Goal: Transaction & Acquisition: Purchase product/service

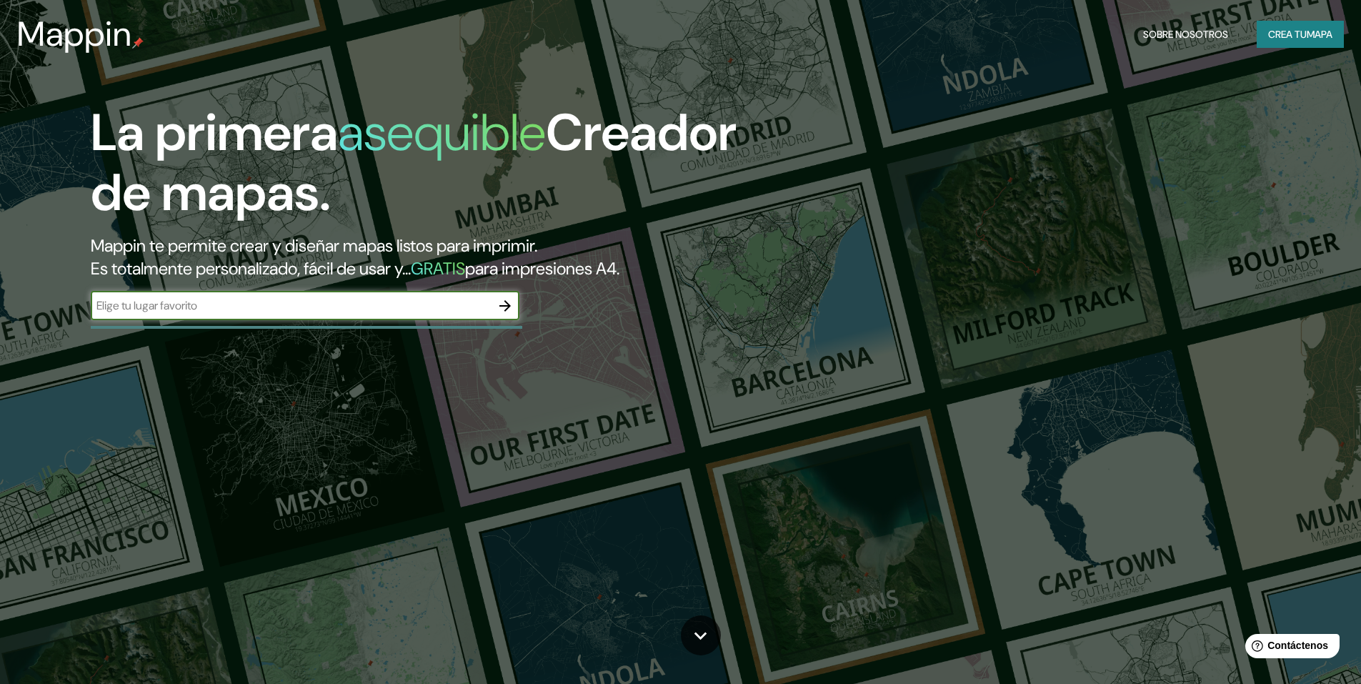
click at [355, 311] on input "text" at bounding box center [291, 305] width 400 height 16
type input "[PERSON_NAME][GEOGRAPHIC_DATA]"
click at [506, 307] on icon "button" at bounding box center [505, 305] width 17 height 17
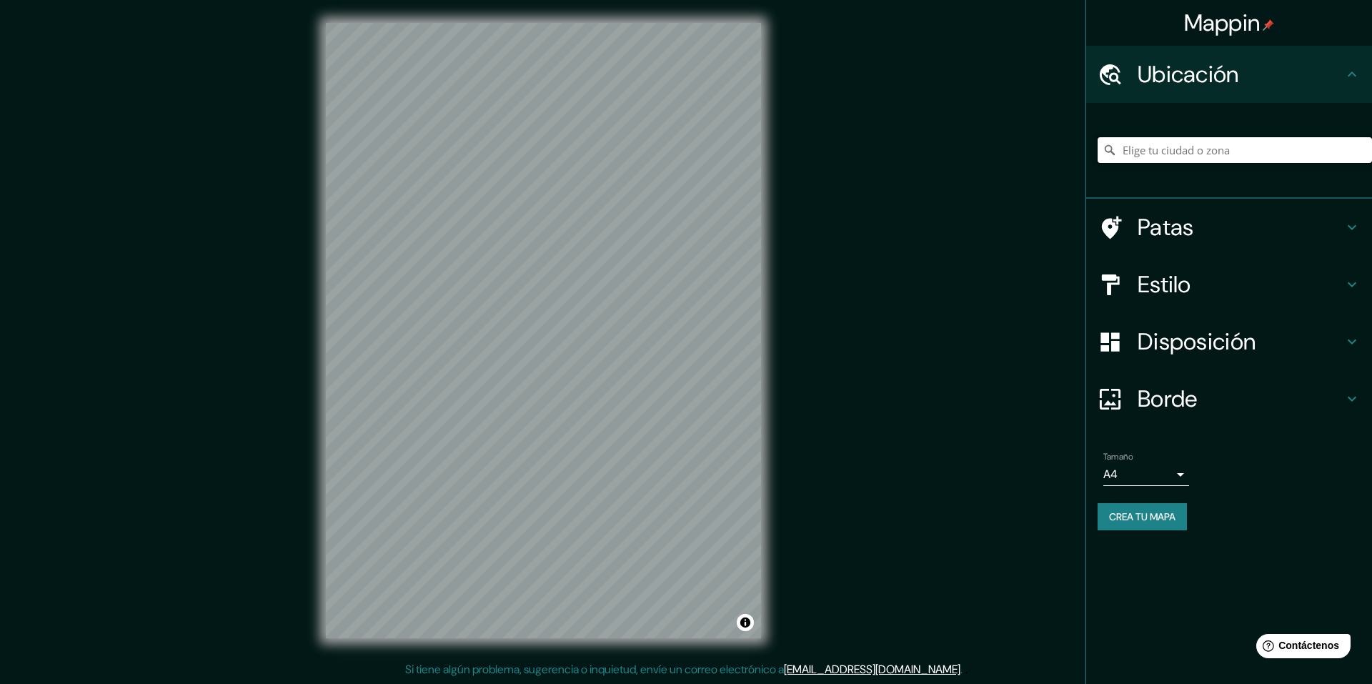
click at [1160, 146] on input "Elige tu ciudad o zona" at bounding box center [1235, 150] width 274 height 26
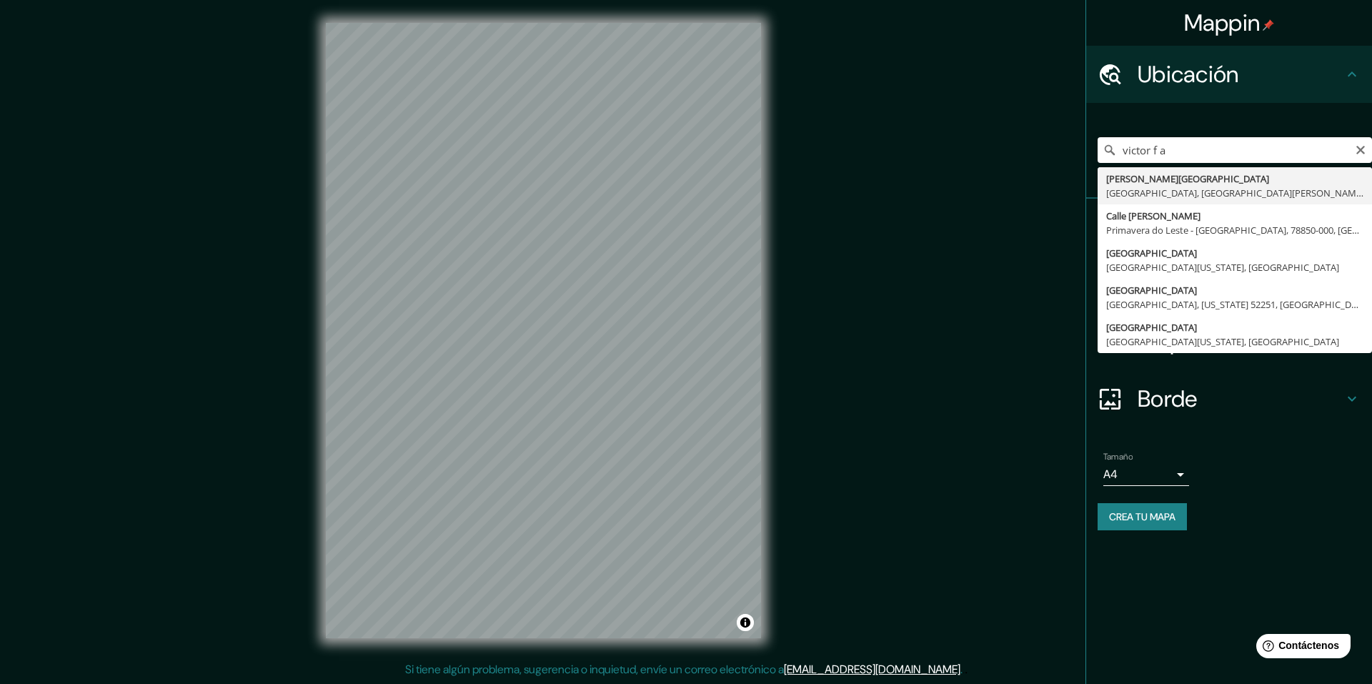
type input "[PERSON_NAME][GEOGRAPHIC_DATA], [GEOGRAPHIC_DATA], [GEOGRAPHIC_DATA][PERSON_NAM…"
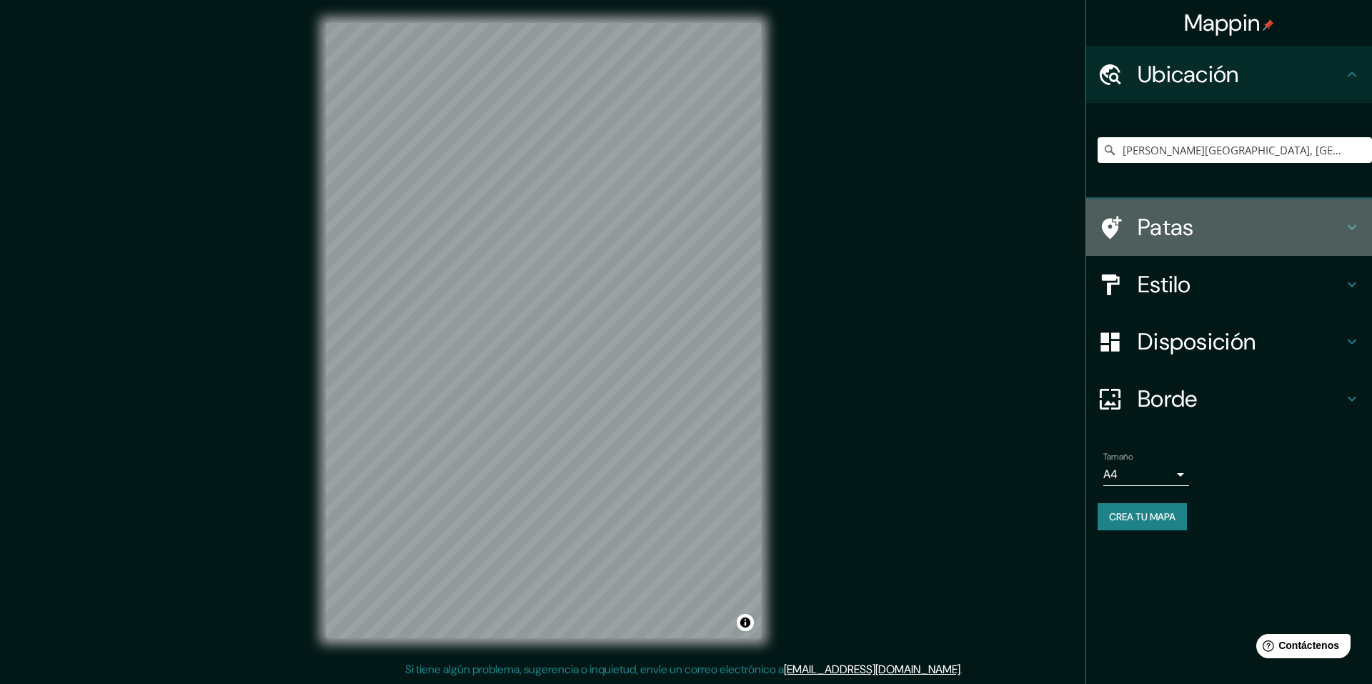
click at [1348, 227] on icon at bounding box center [1352, 227] width 9 height 5
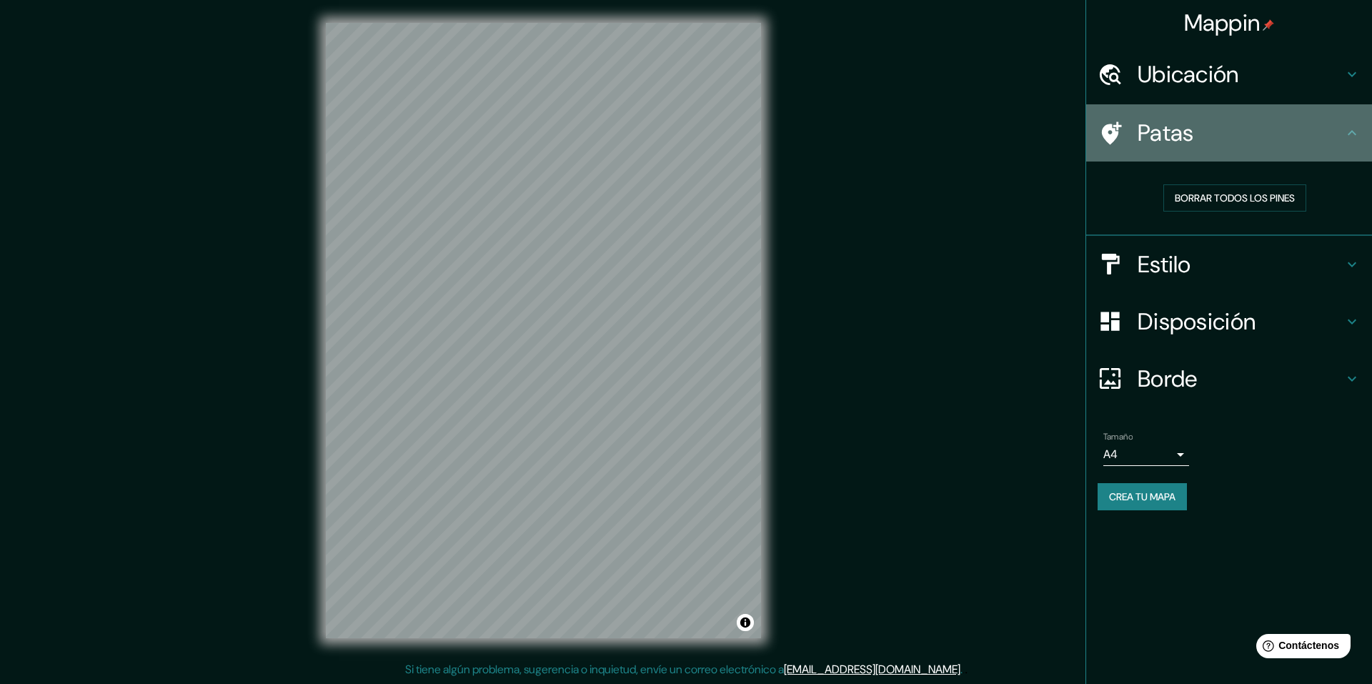
click at [1355, 133] on icon at bounding box center [1352, 132] width 9 height 5
click at [1350, 131] on icon at bounding box center [1352, 132] width 9 height 5
click at [1352, 136] on icon at bounding box center [1351, 132] width 17 height 17
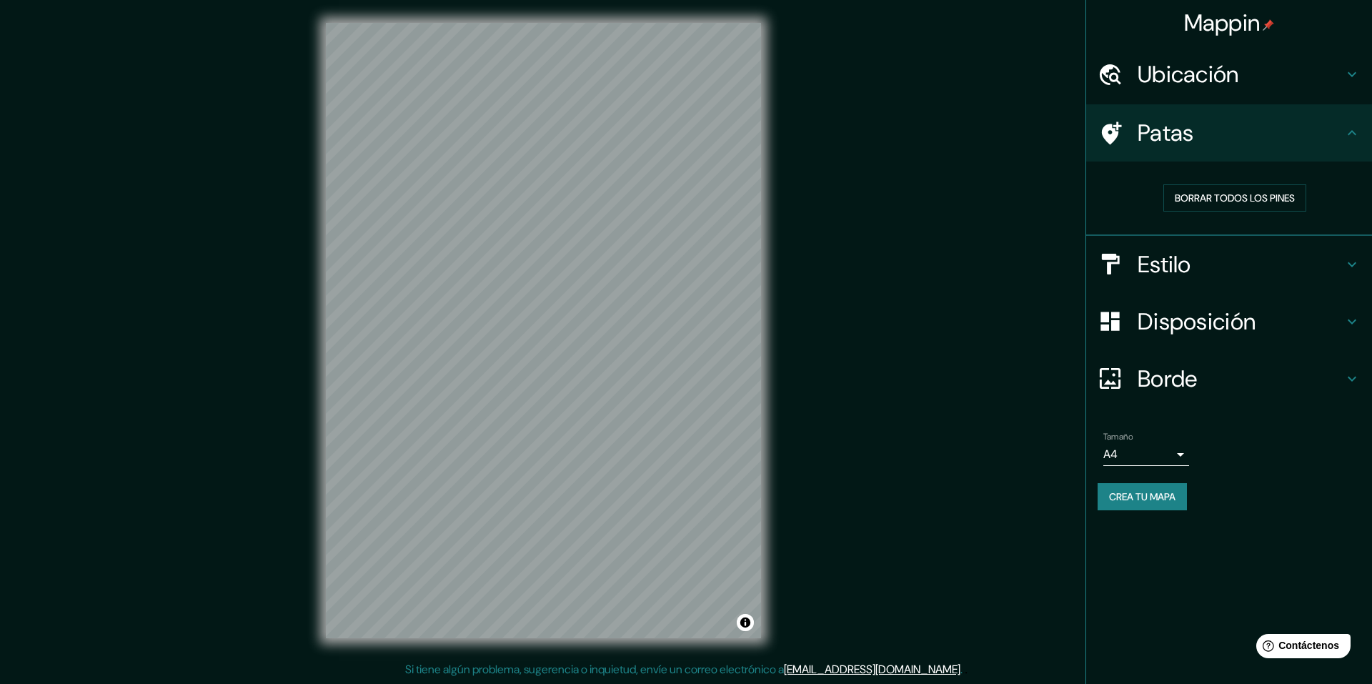
click at [1350, 272] on icon at bounding box center [1351, 264] width 17 height 17
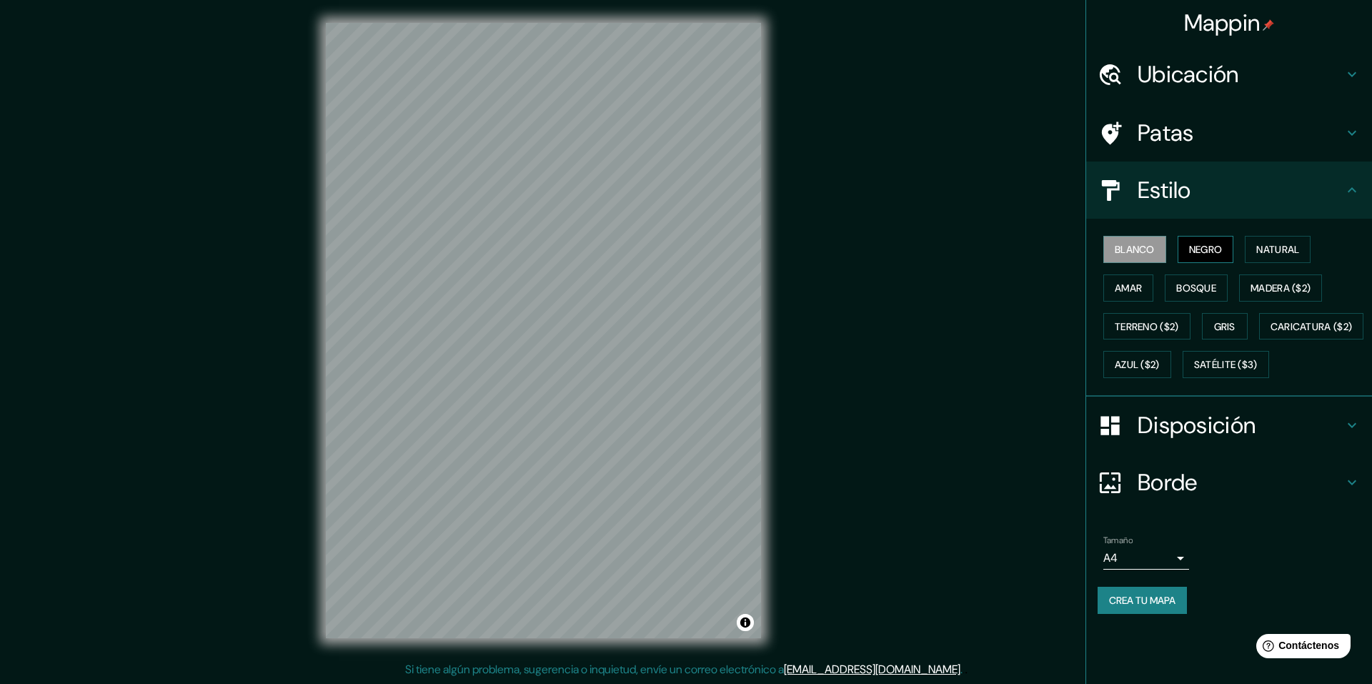
click at [1210, 244] on font "Negro" at bounding box center [1206, 249] width 34 height 13
click at [1152, 247] on font "Blanco" at bounding box center [1135, 249] width 40 height 13
click at [1276, 247] on font "Natural" at bounding box center [1277, 249] width 43 height 13
click at [1136, 290] on font "Amar" at bounding box center [1128, 288] width 27 height 13
click at [1186, 286] on font "Bosque" at bounding box center [1196, 288] width 40 height 13
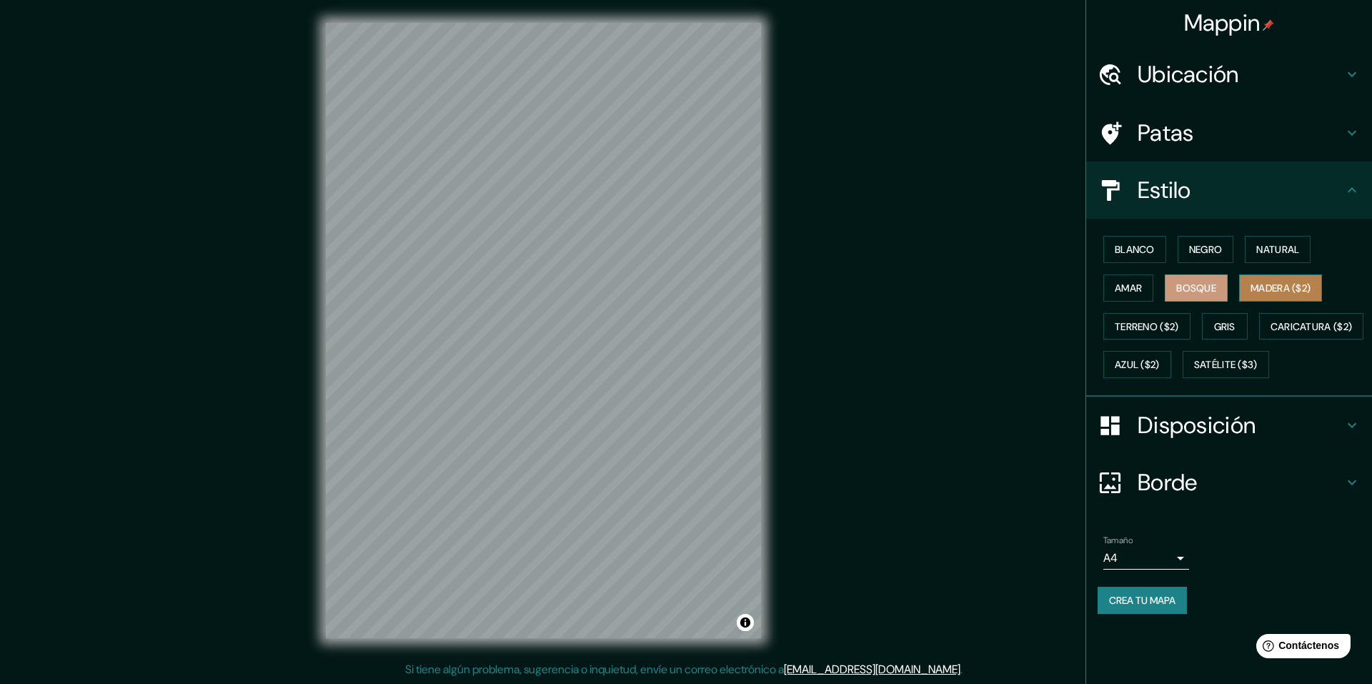
click at [1296, 291] on font "Madera ($2)" at bounding box center [1280, 288] width 60 height 13
click at [1144, 329] on font "Terreno ($2)" at bounding box center [1147, 326] width 64 height 13
click at [1233, 330] on font "Gris" at bounding box center [1224, 326] width 21 height 13
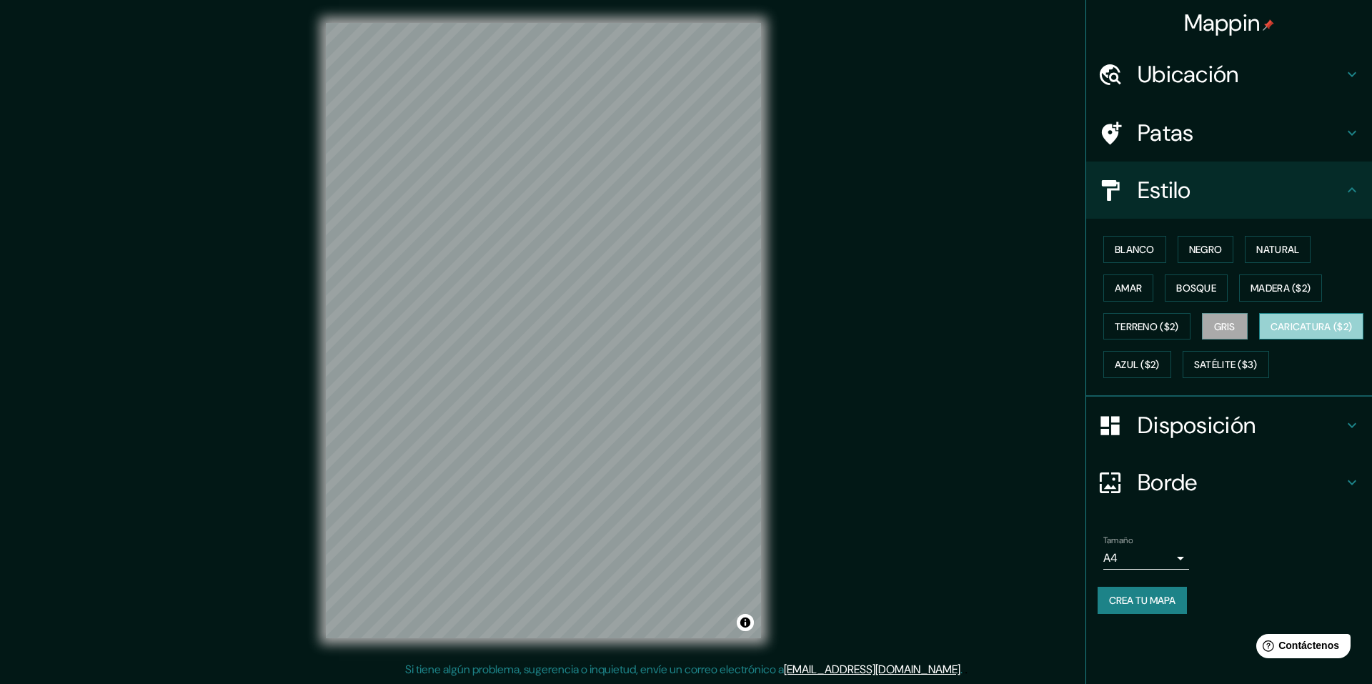
click at [1270, 333] on font "Caricatura ($2)" at bounding box center [1311, 326] width 82 height 13
click at [1160, 366] on font "Azul ($2)" at bounding box center [1137, 365] width 45 height 13
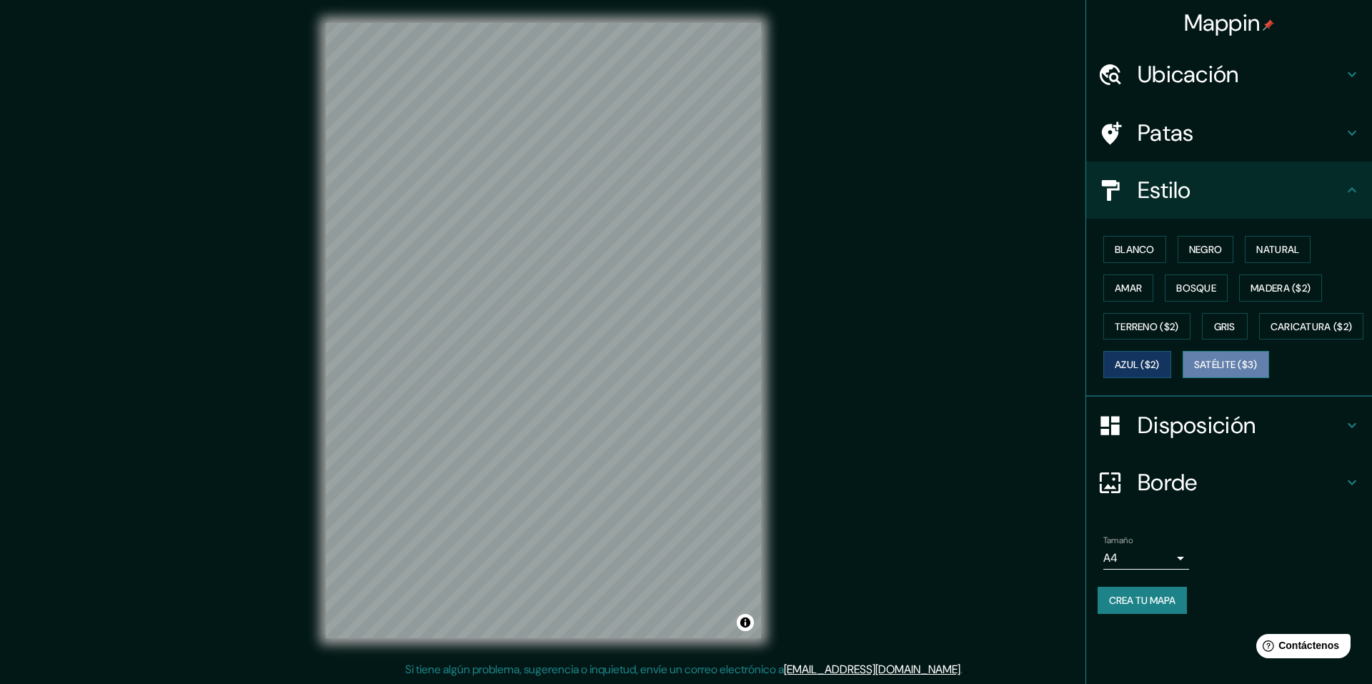
click at [1194, 372] on font "Satélite ($3)" at bounding box center [1226, 365] width 64 height 13
click at [1288, 254] on font "Natural" at bounding box center [1277, 249] width 43 height 13
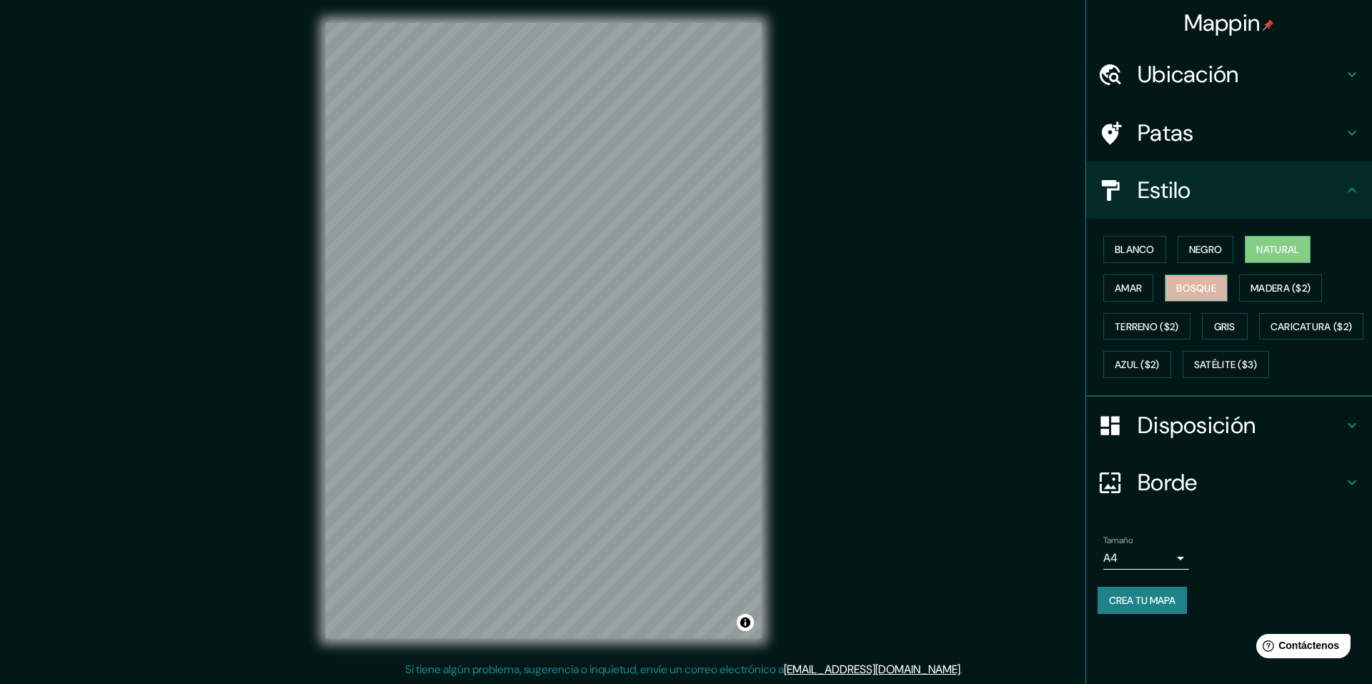
click at [1223, 283] on button "Bosque" at bounding box center [1196, 287] width 63 height 27
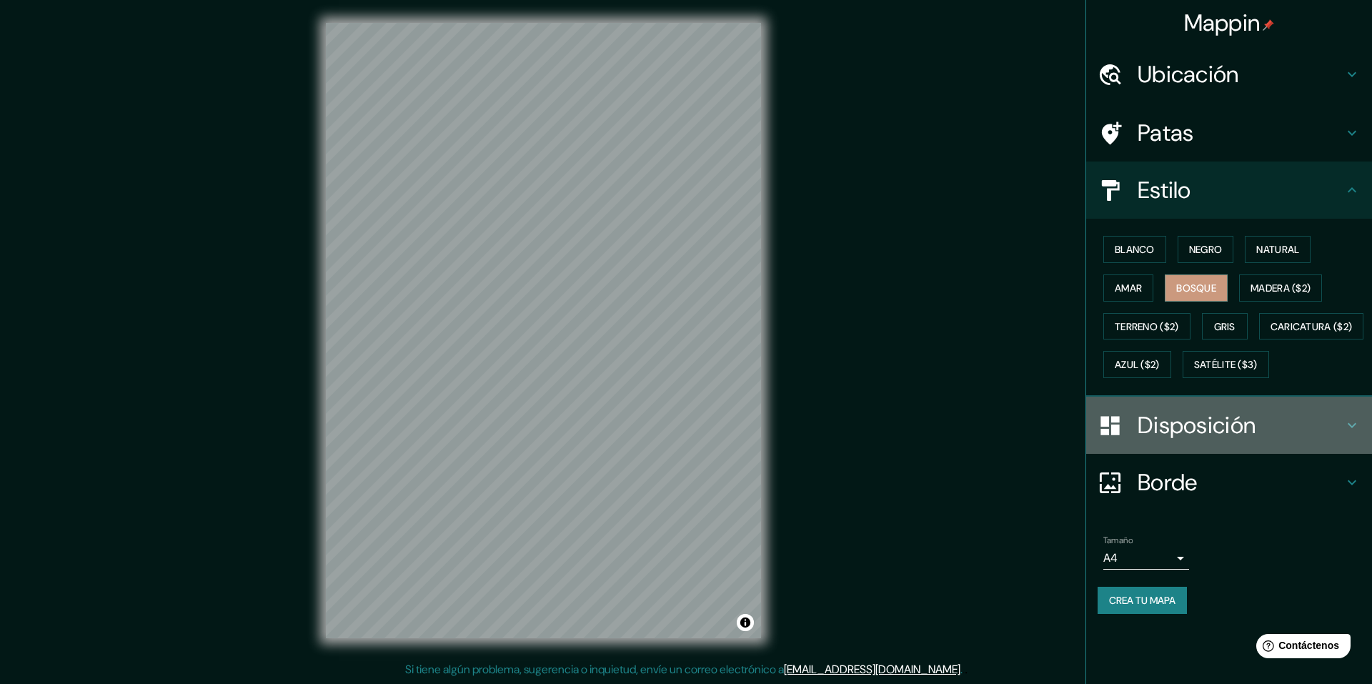
click at [1340, 439] on h4 "Disposición" at bounding box center [1241, 425] width 206 height 29
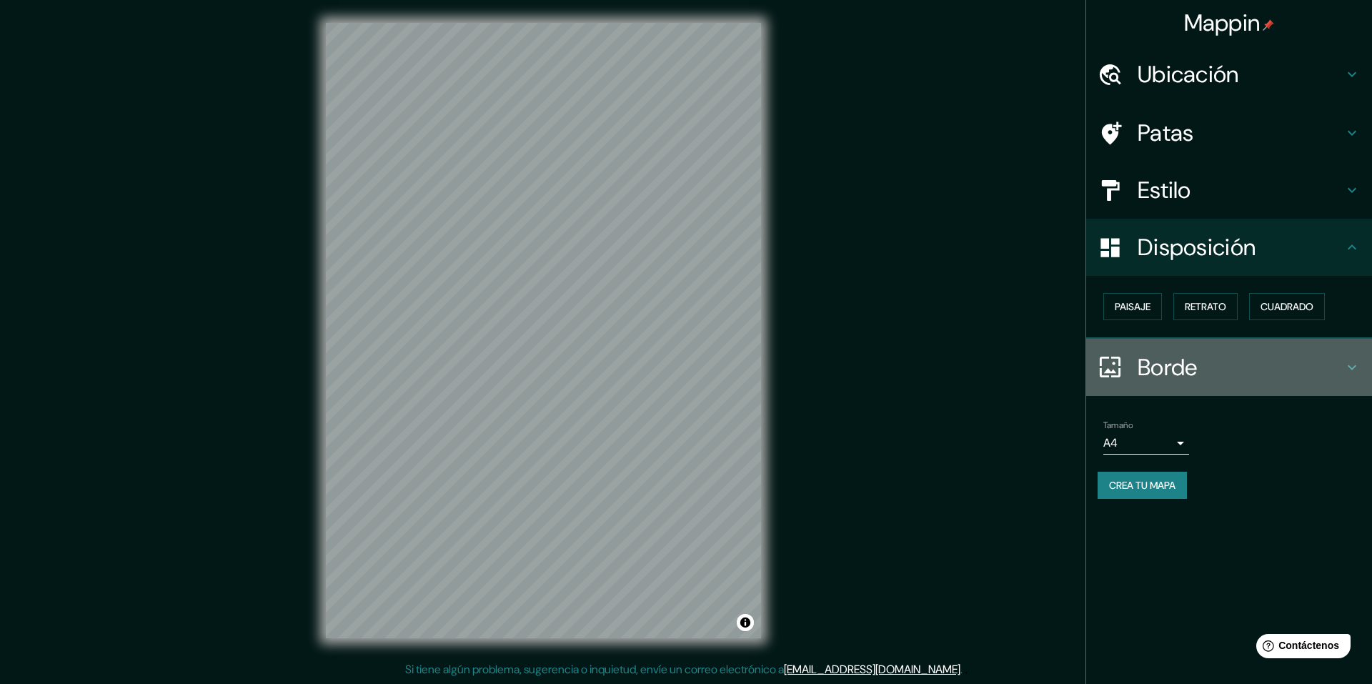
click at [1355, 369] on icon at bounding box center [1351, 367] width 17 height 17
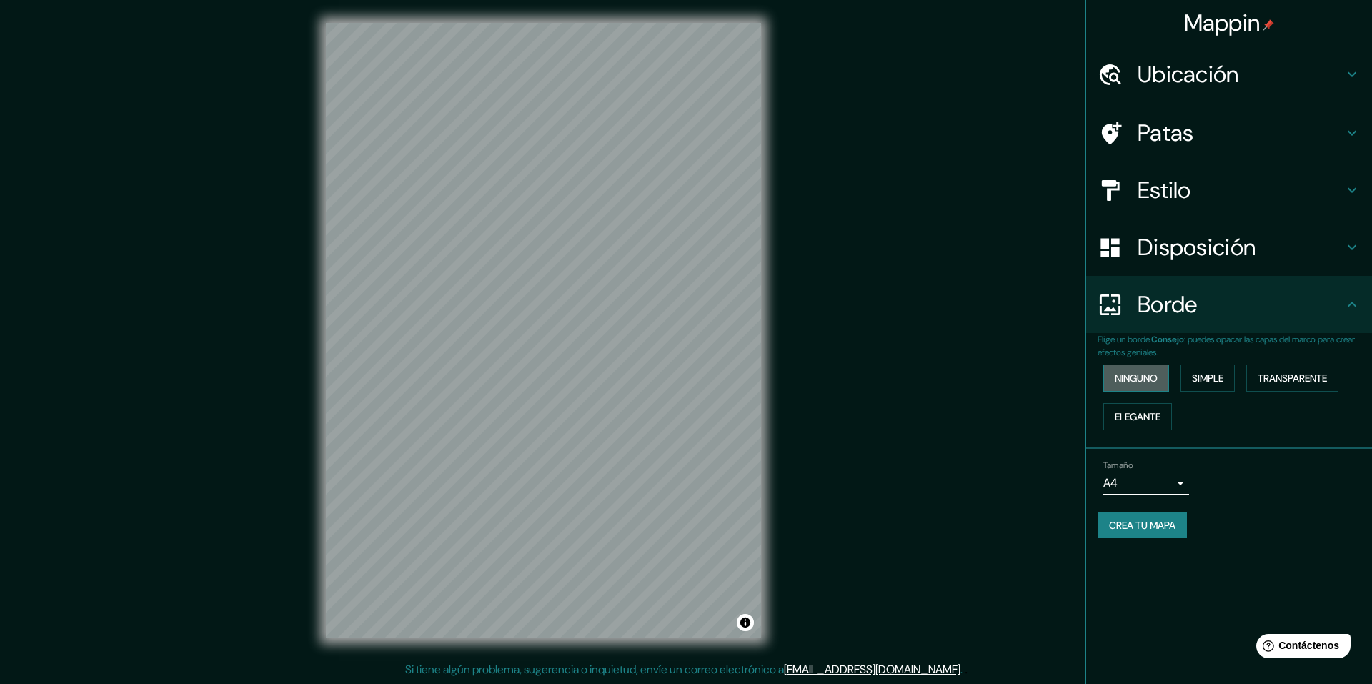
click at [1142, 376] on font "Ninguno" at bounding box center [1136, 378] width 43 height 13
click at [1210, 379] on font "Simple" at bounding box center [1207, 378] width 31 height 13
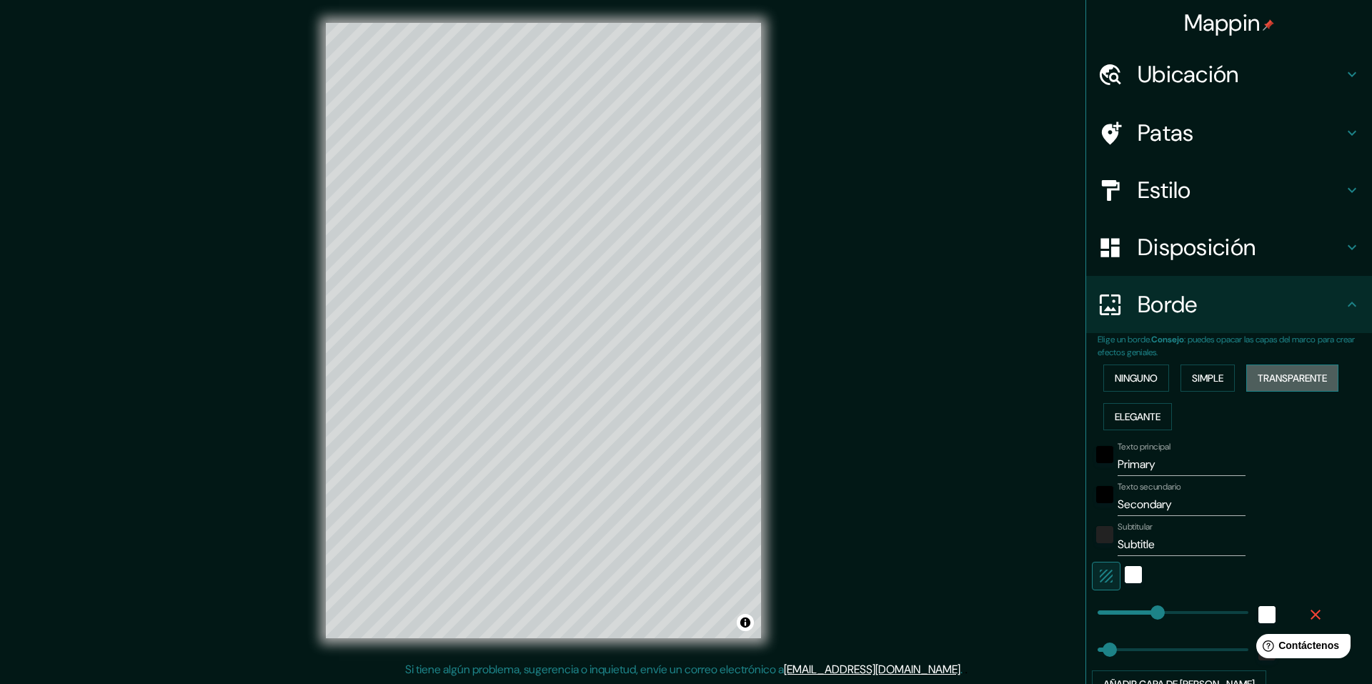
click at [1265, 381] on font "Transparente" at bounding box center [1292, 378] width 69 height 13
click at [1142, 421] on font "Elegante" at bounding box center [1138, 416] width 46 height 13
click at [1145, 385] on font "Ninguno" at bounding box center [1136, 378] width 43 height 19
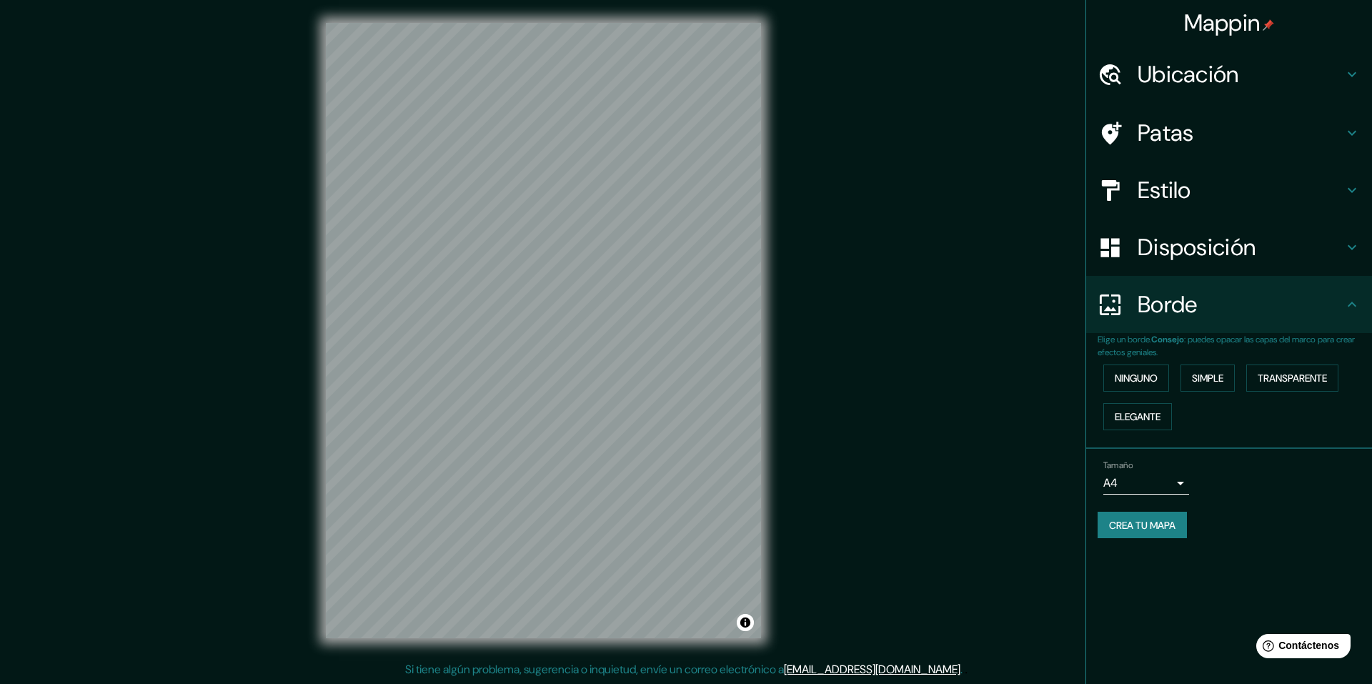
click at [1153, 133] on font "Patas" at bounding box center [1166, 133] width 56 height 30
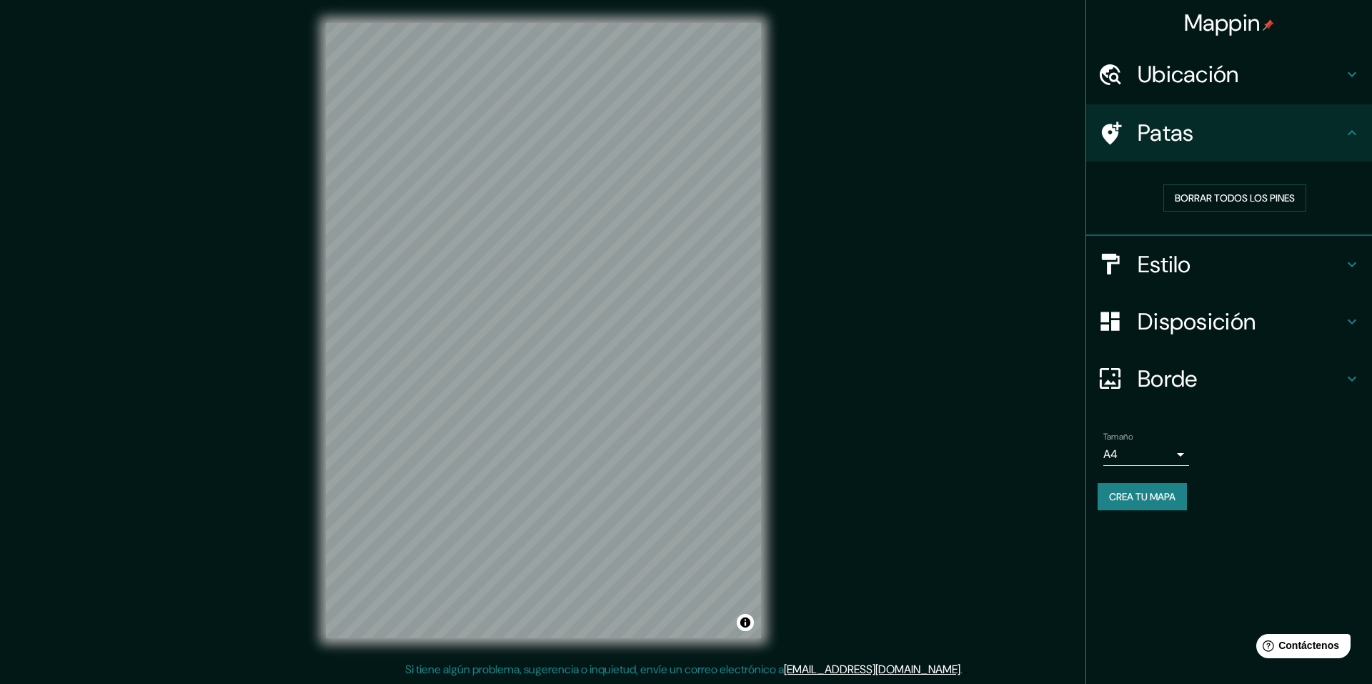
click at [1170, 264] on font "Estilo" at bounding box center [1165, 264] width 54 height 30
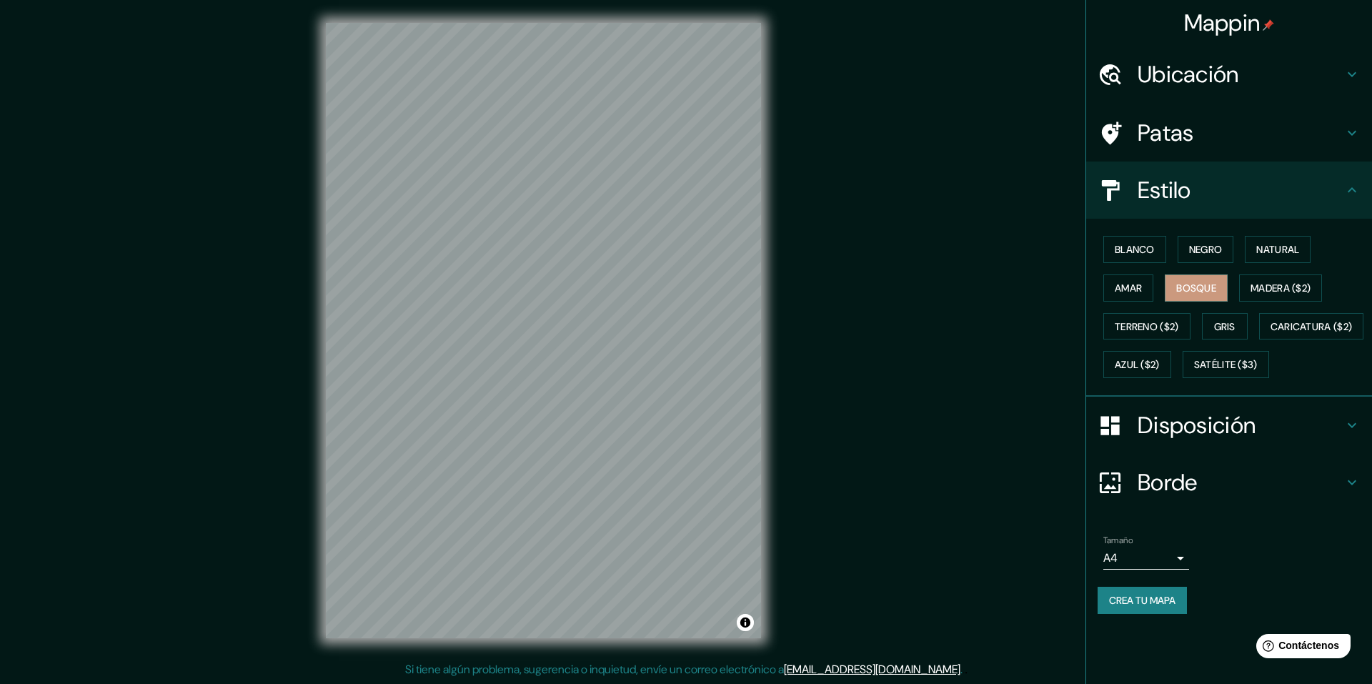
click at [1198, 440] on font "Disposición" at bounding box center [1197, 425] width 118 height 30
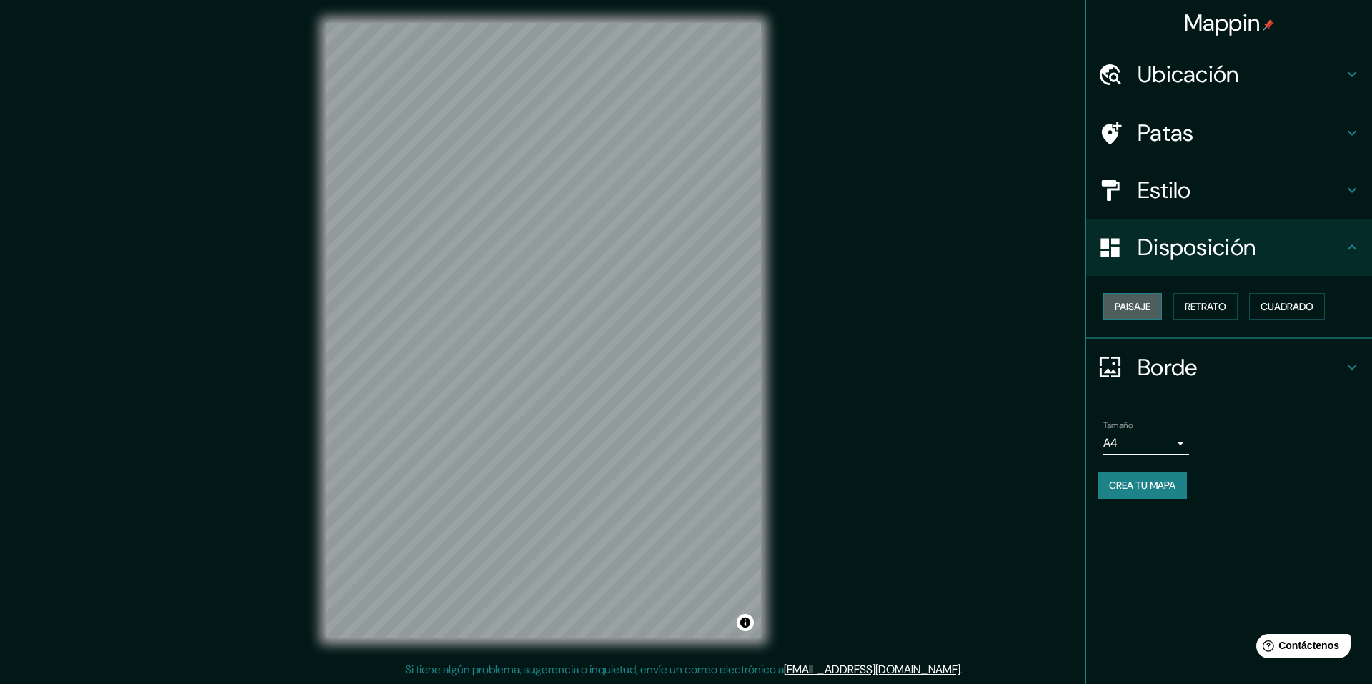
click at [1134, 305] on font "Paisaje" at bounding box center [1133, 306] width 36 height 13
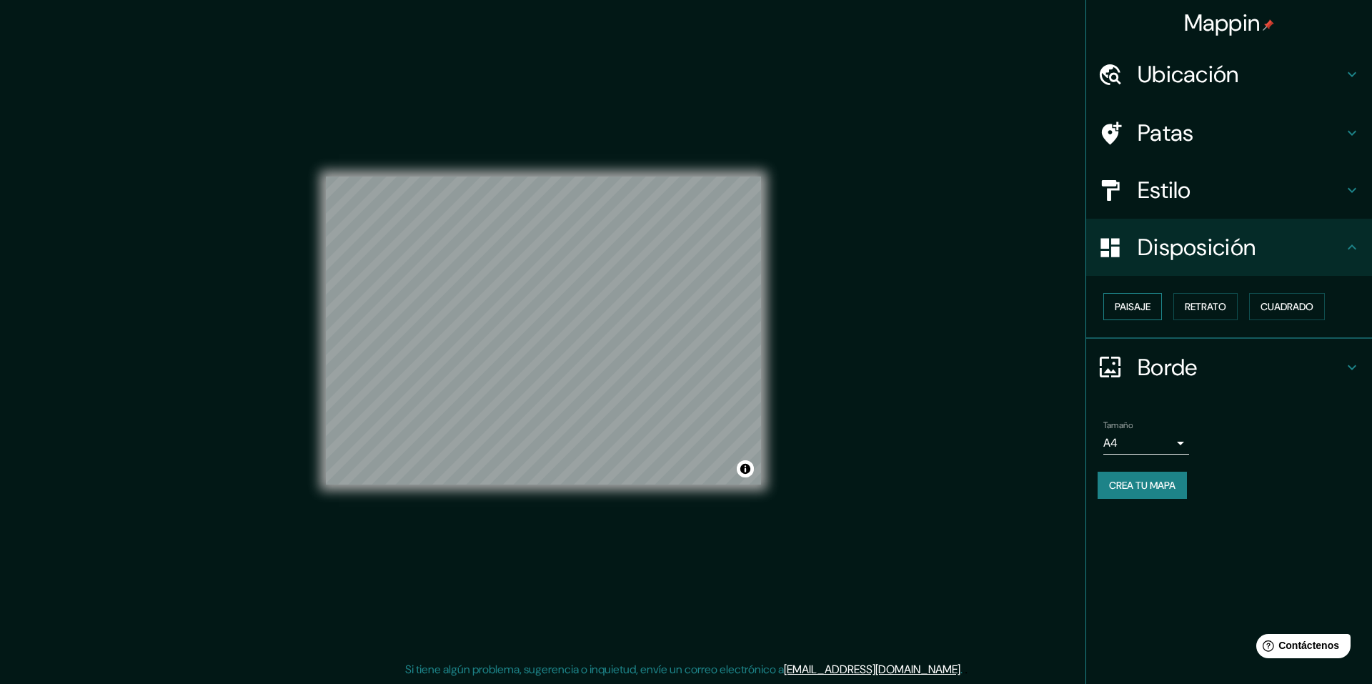
click at [1134, 305] on font "Paisaje" at bounding box center [1133, 306] width 36 height 13
click at [1202, 303] on font "Retrato" at bounding box center [1205, 306] width 41 height 13
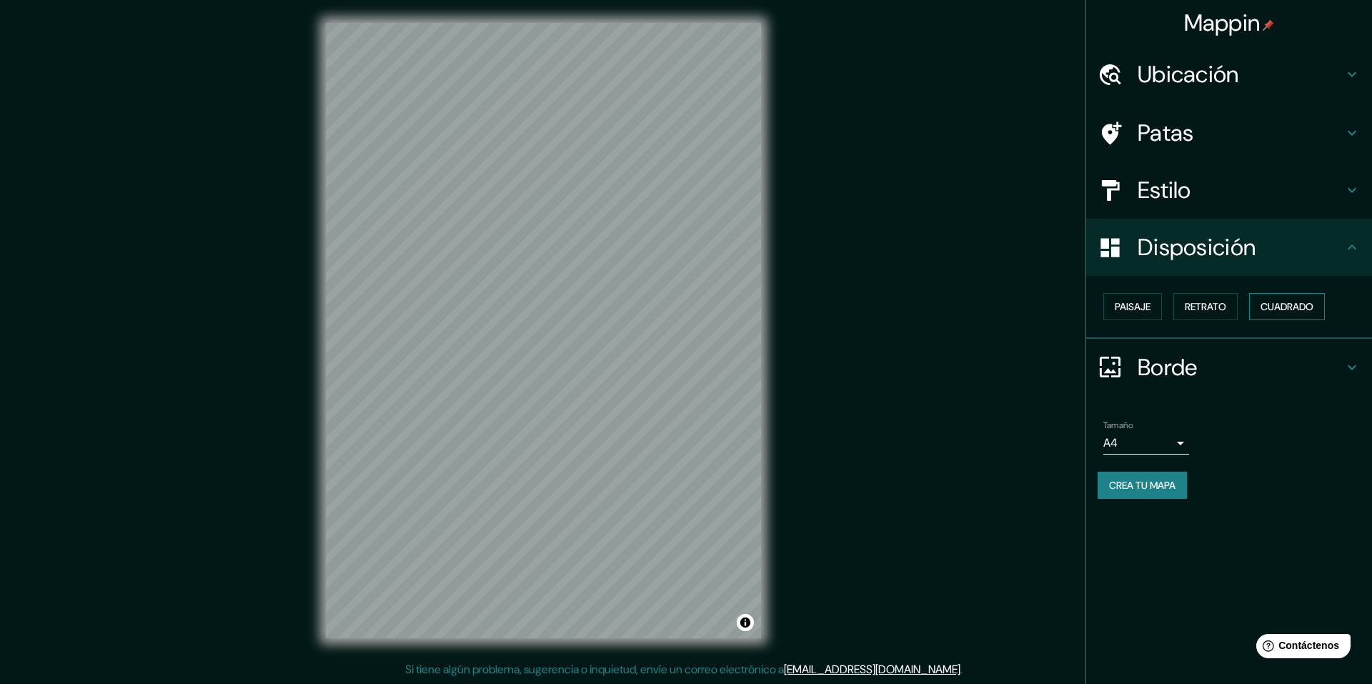
click at [1276, 306] on font "Cuadrado" at bounding box center [1286, 306] width 53 height 13
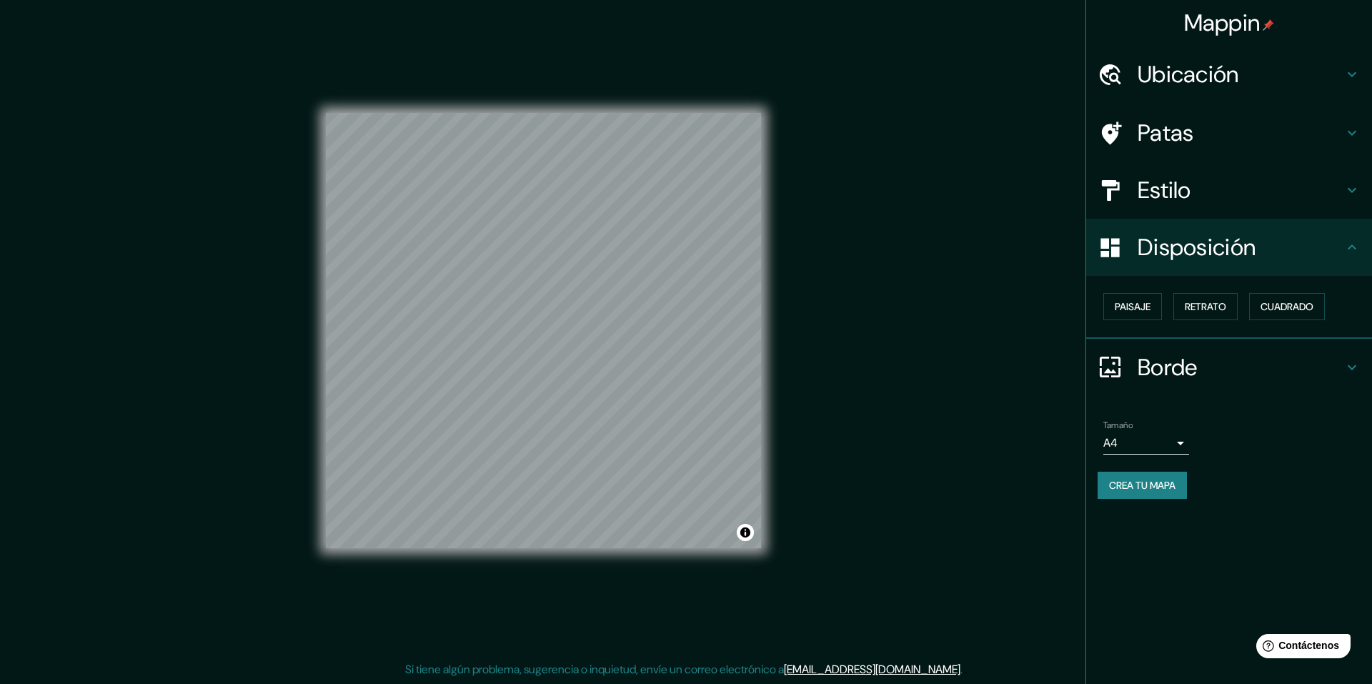
click at [1175, 491] on font "Crea tu mapa" at bounding box center [1142, 485] width 66 height 13
click at [1228, 28] on font "Mappin" at bounding box center [1222, 23] width 76 height 30
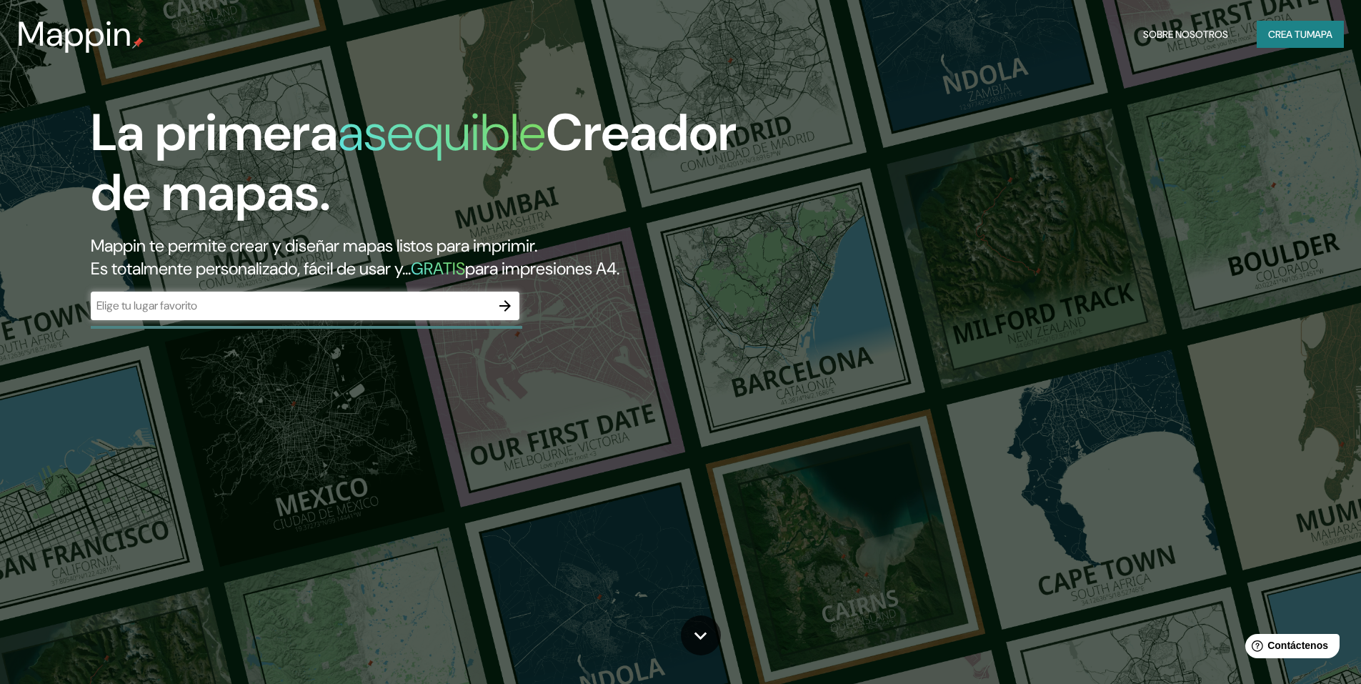
drag, startPoint x: 1075, startPoint y: 231, endPoint x: 1068, endPoint y: 211, distance: 21.0
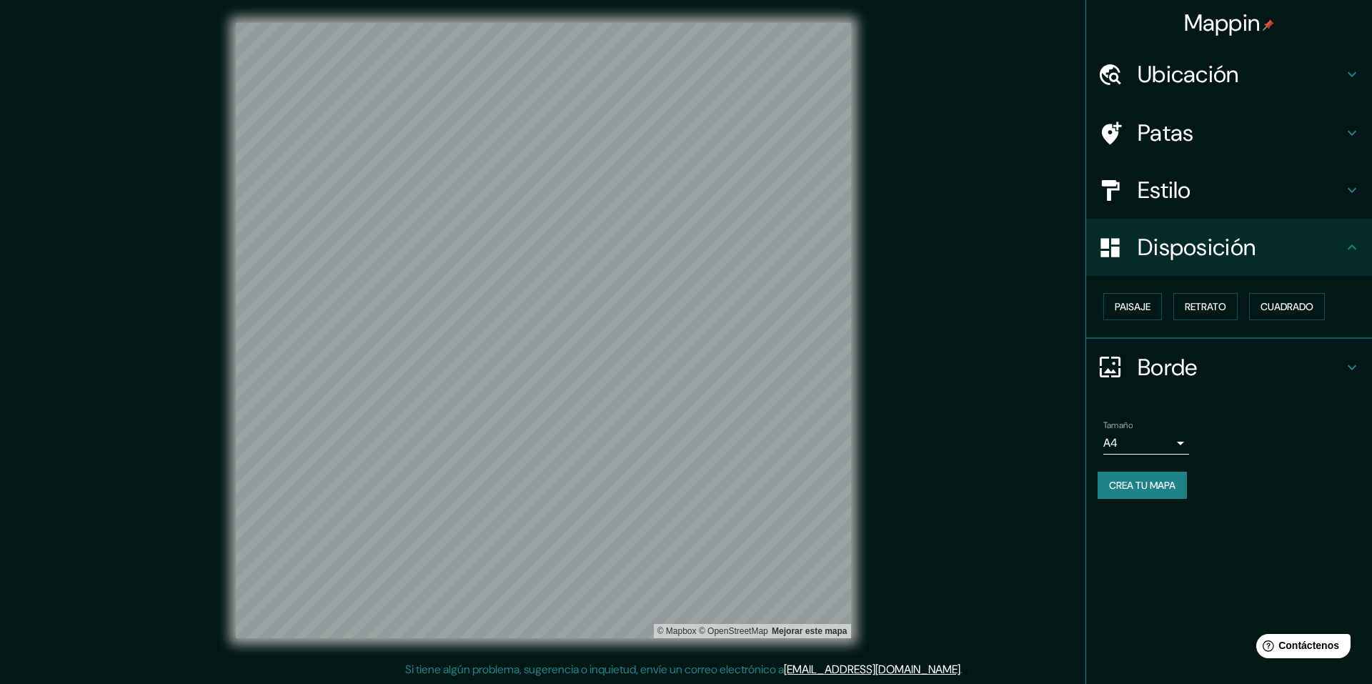
click at [1200, 71] on font "Ubicación" at bounding box center [1188, 74] width 101 height 30
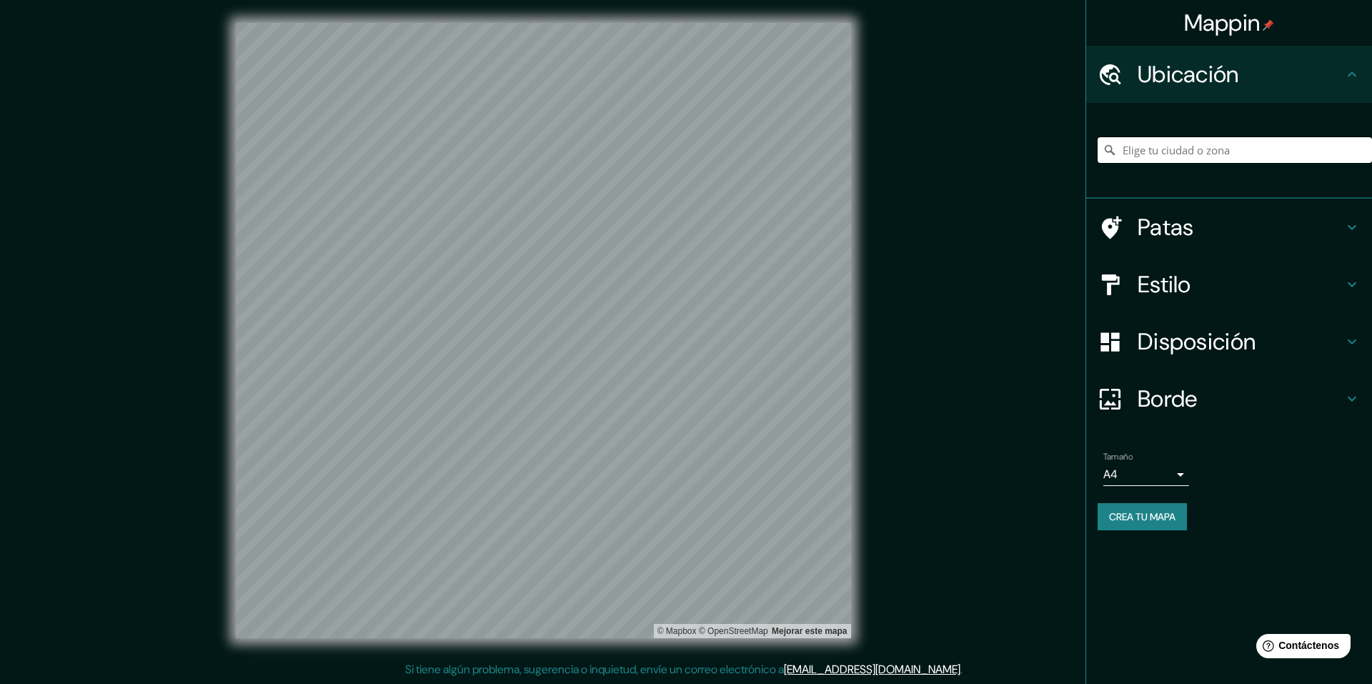
click at [1185, 147] on input "Elige tu ciudad o zona" at bounding box center [1235, 150] width 274 height 26
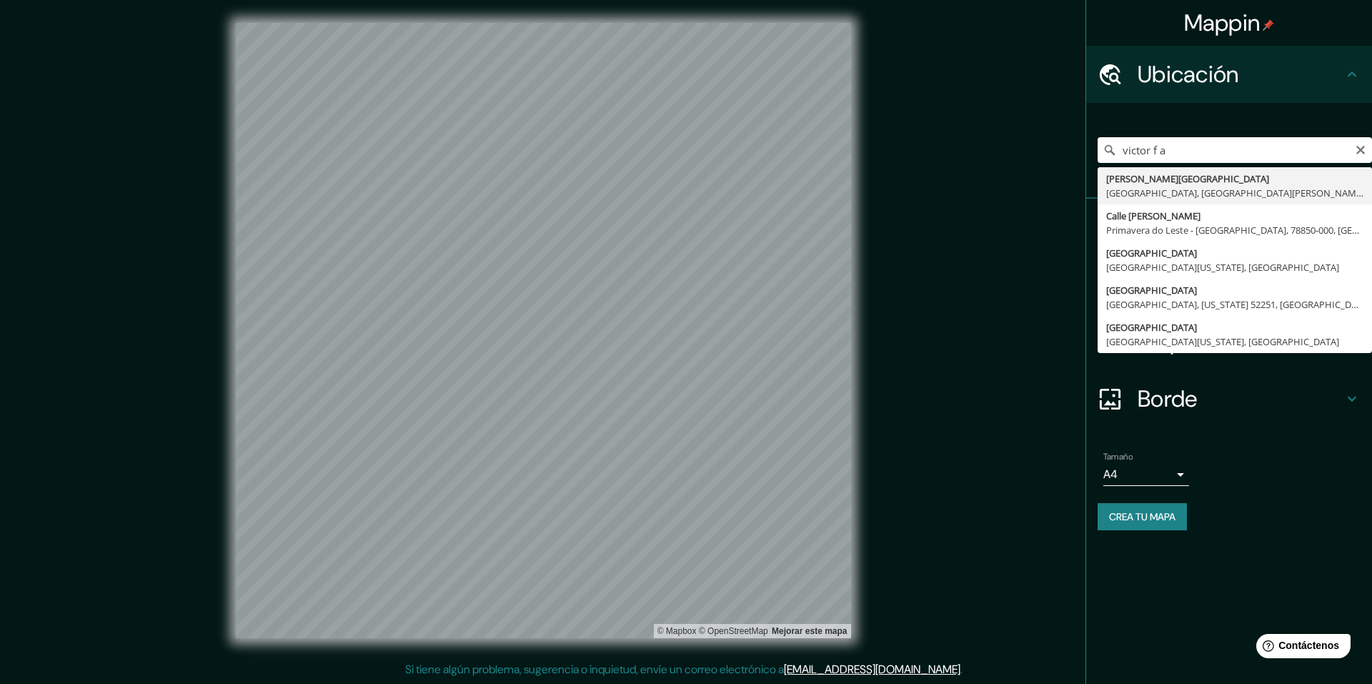
type input "[PERSON_NAME][GEOGRAPHIC_DATA], [GEOGRAPHIC_DATA], [GEOGRAPHIC_DATA][PERSON_NAM…"
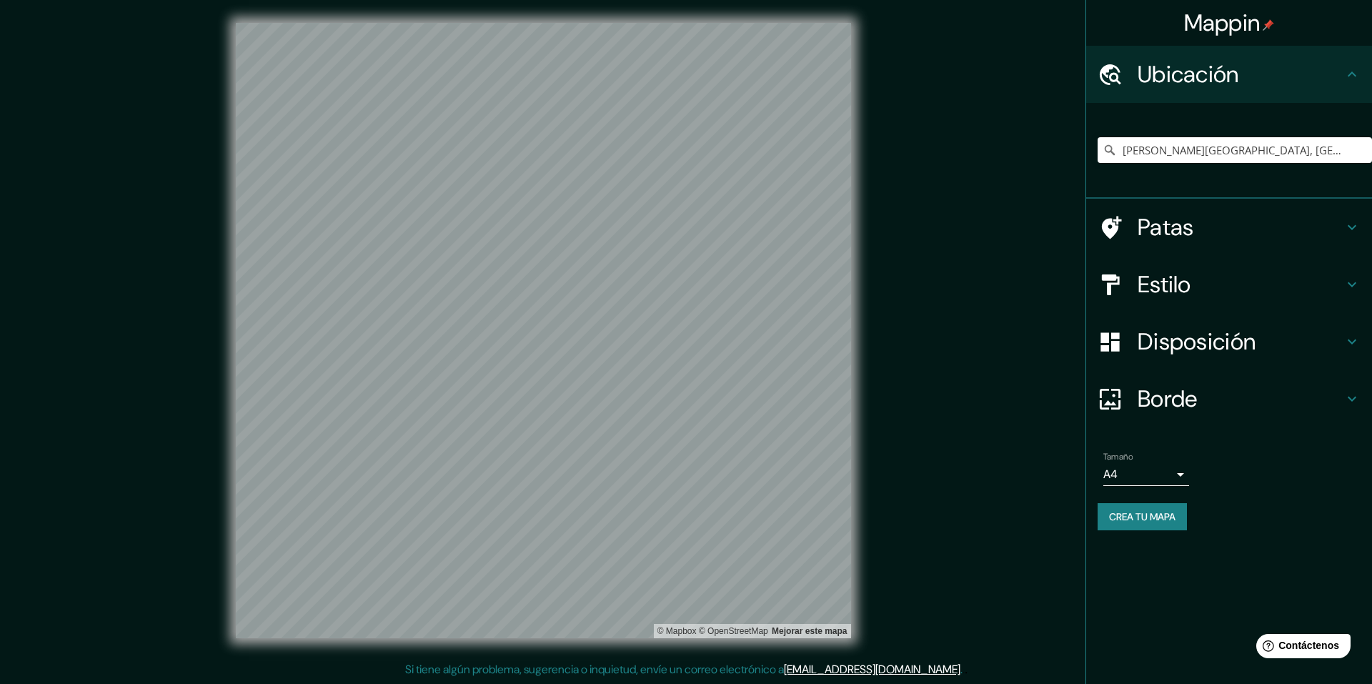
click at [1342, 339] on h4 "Disposición" at bounding box center [1241, 341] width 206 height 29
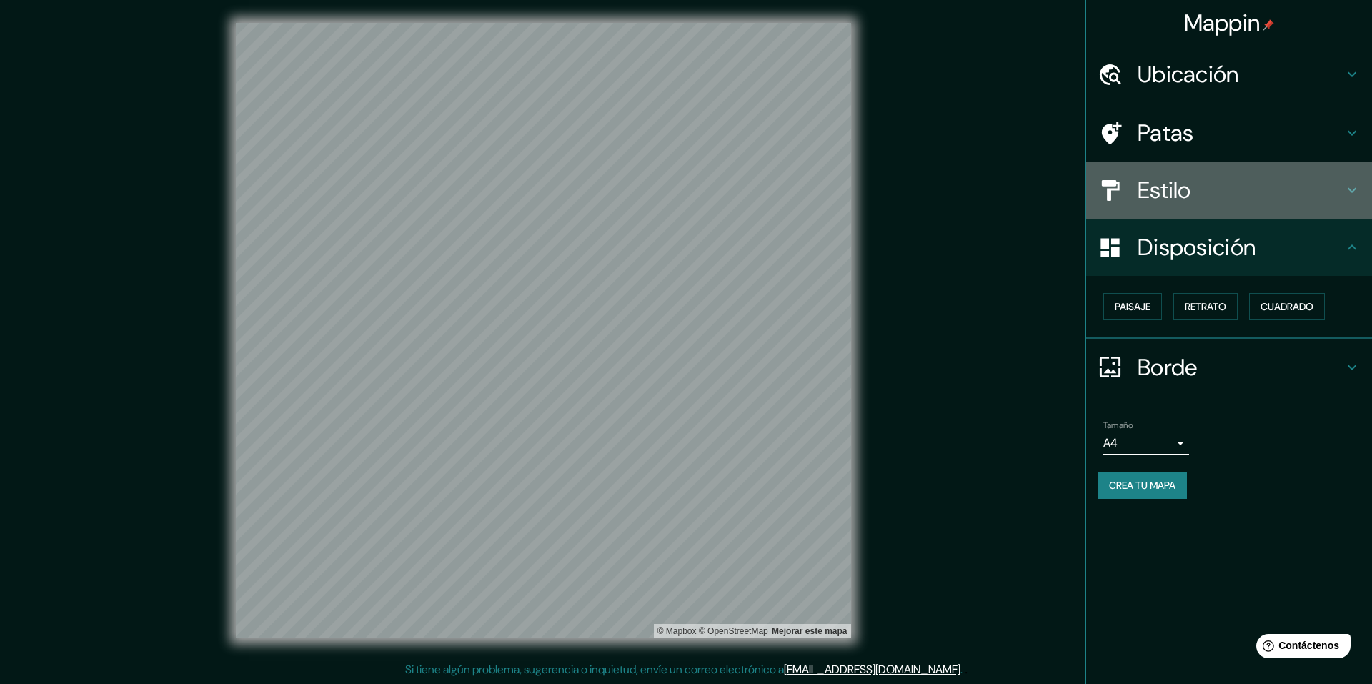
click at [1352, 200] on div "Estilo" at bounding box center [1229, 189] width 286 height 57
